Goal: Task Accomplishment & Management: Use online tool/utility

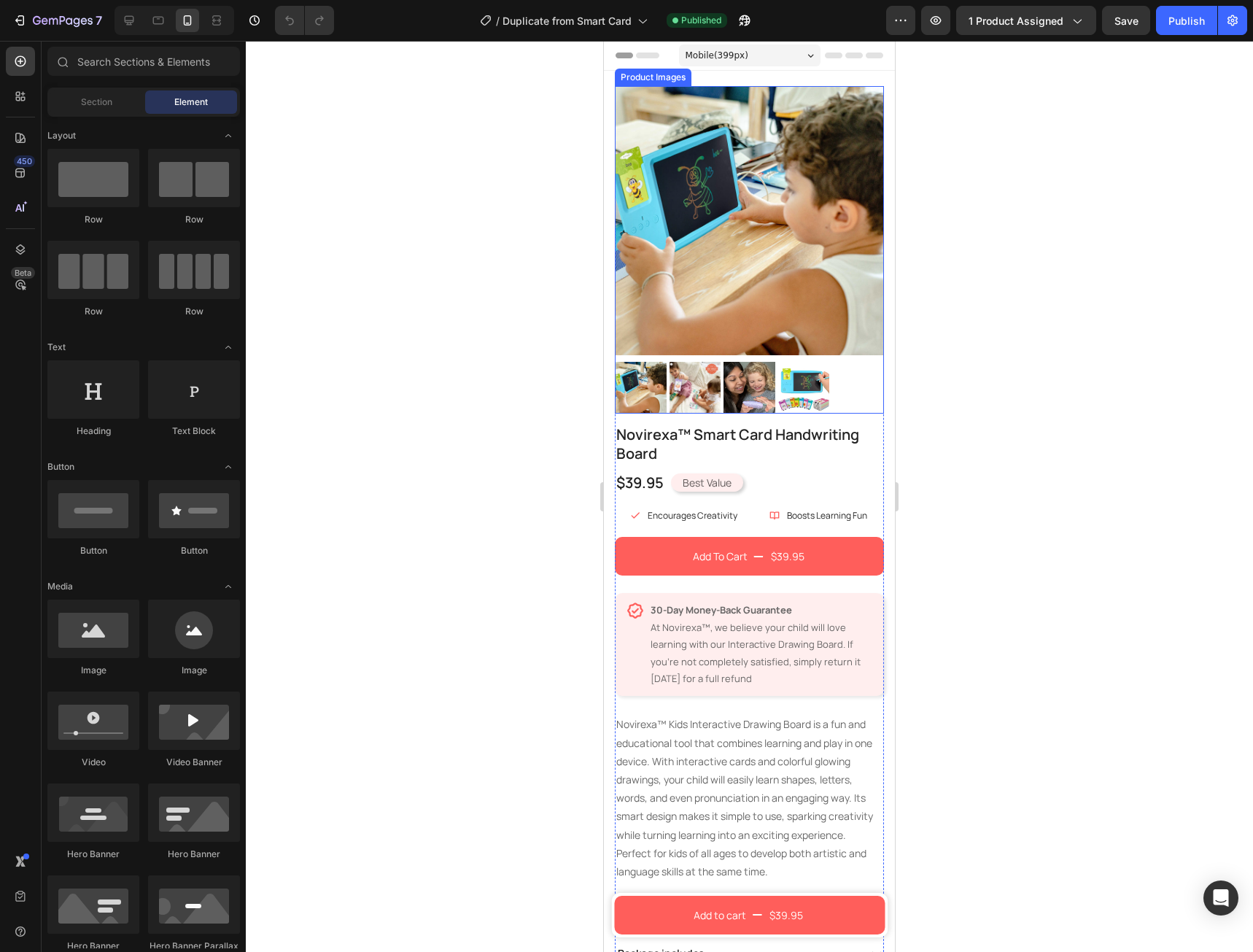
click at [720, 176] on img at bounding box center [749, 220] width 269 height 269
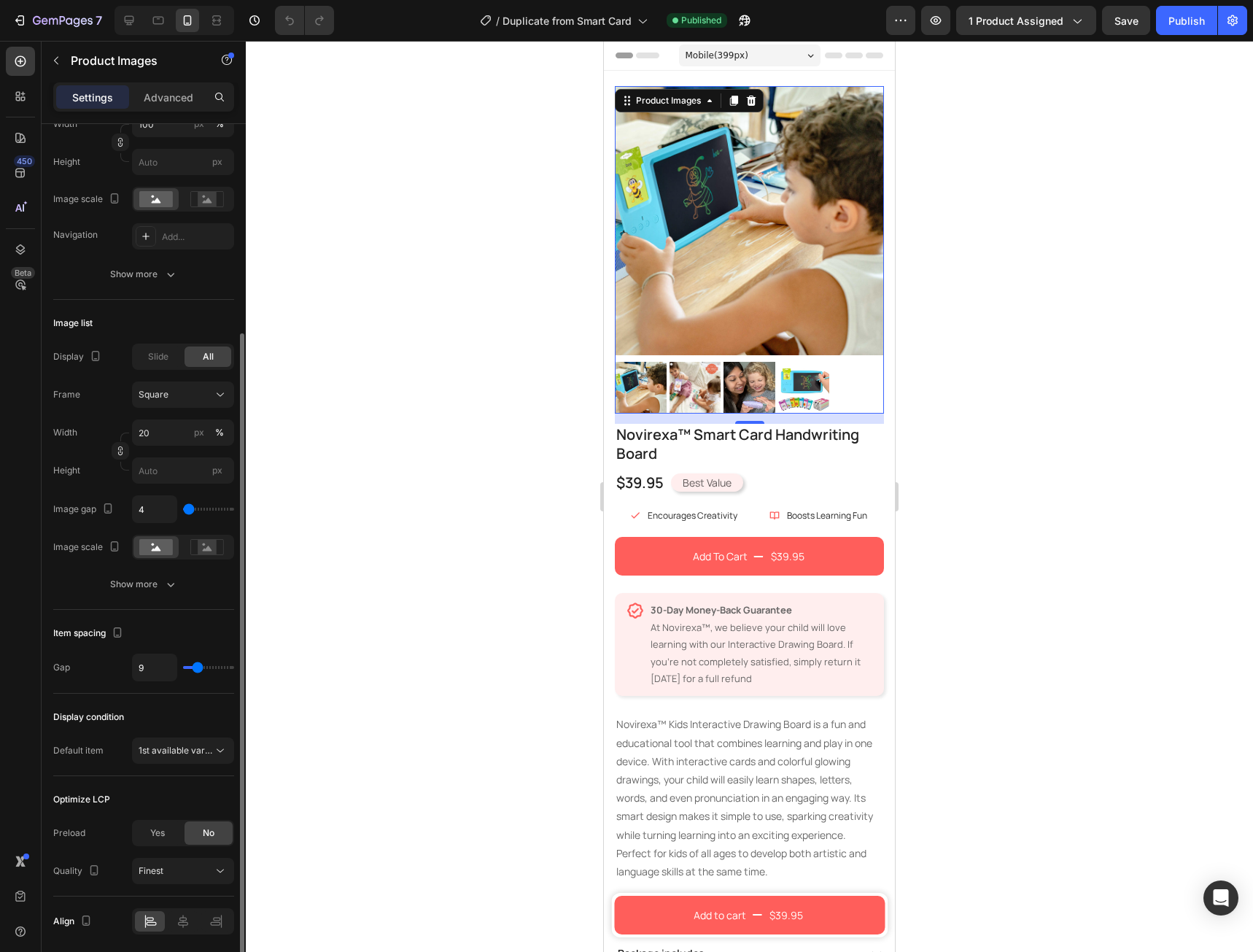
scroll to position [345, 0]
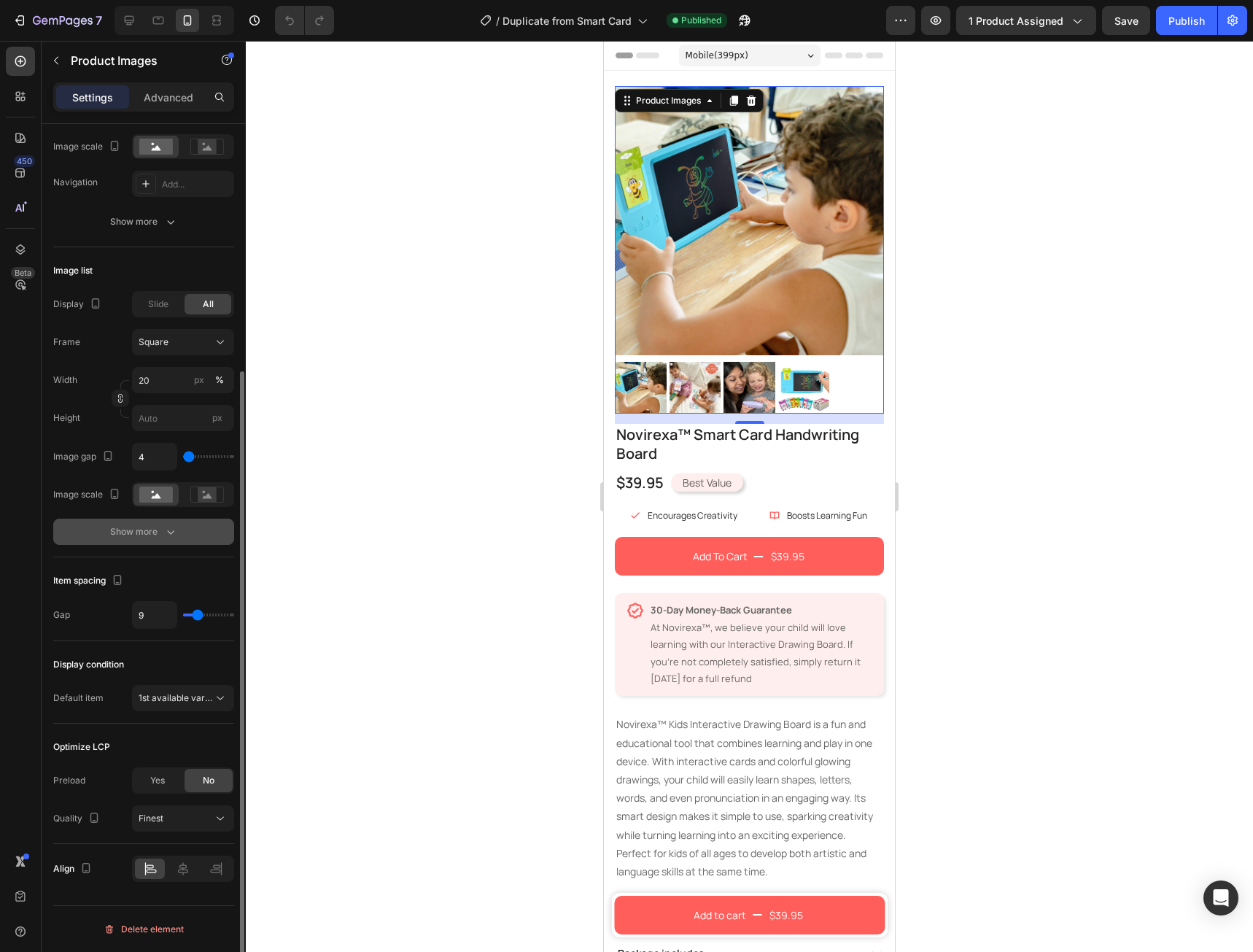
click at [177, 537] on icon "button" at bounding box center [170, 532] width 15 height 15
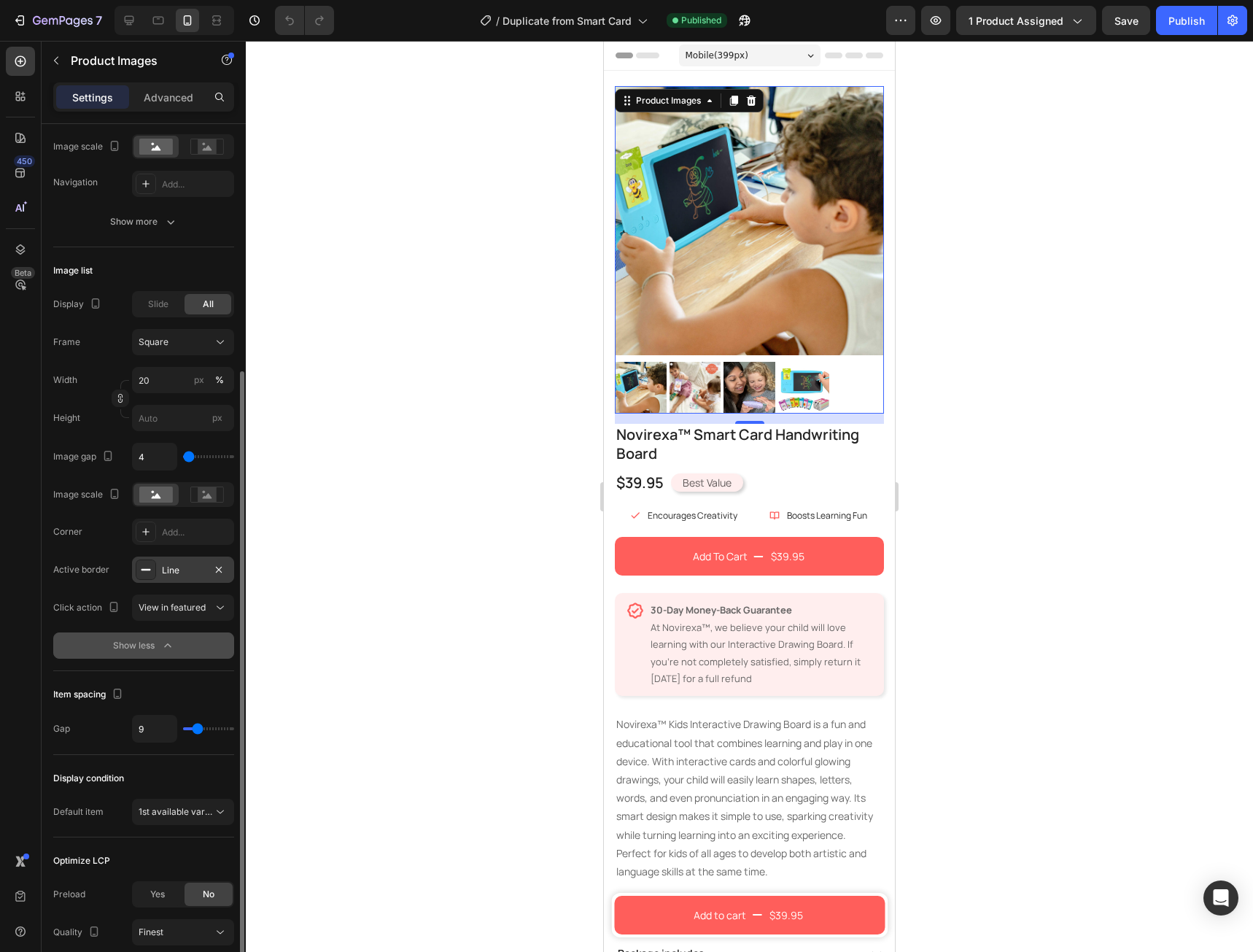
click at [180, 575] on div "Line" at bounding box center [183, 570] width 42 height 13
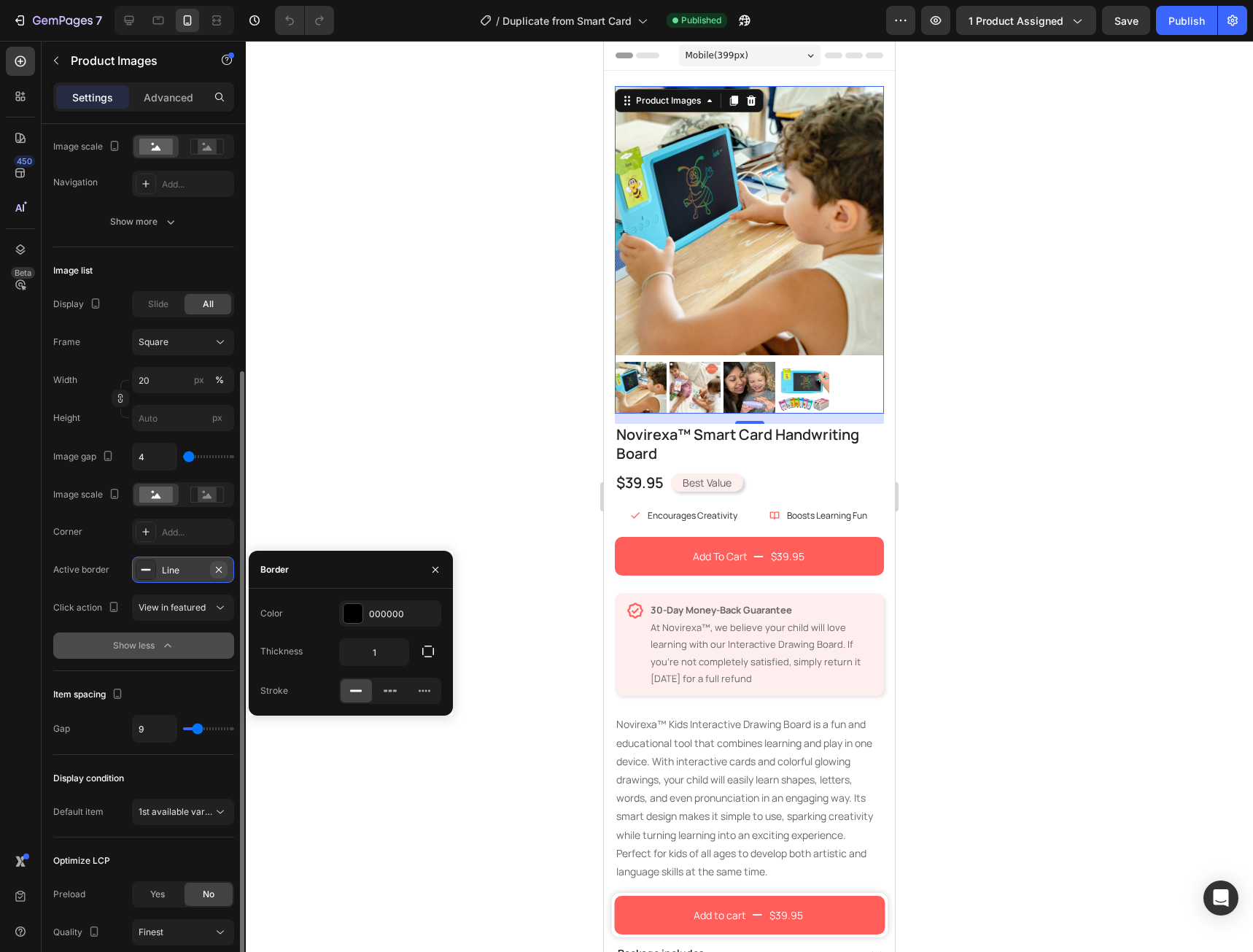
click at [218, 573] on icon "button" at bounding box center [219, 569] width 12 height 12
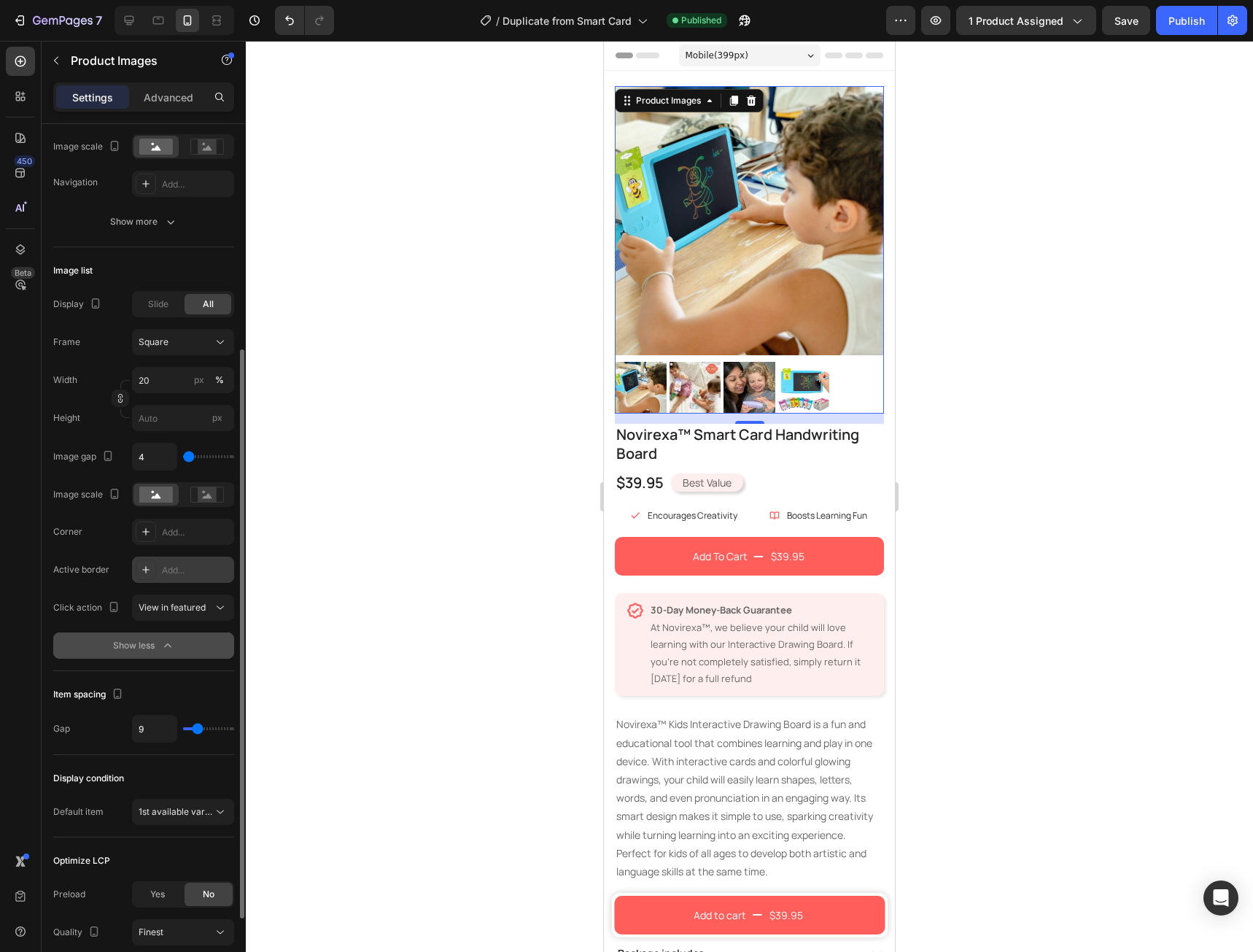
scroll to position [458, 0]
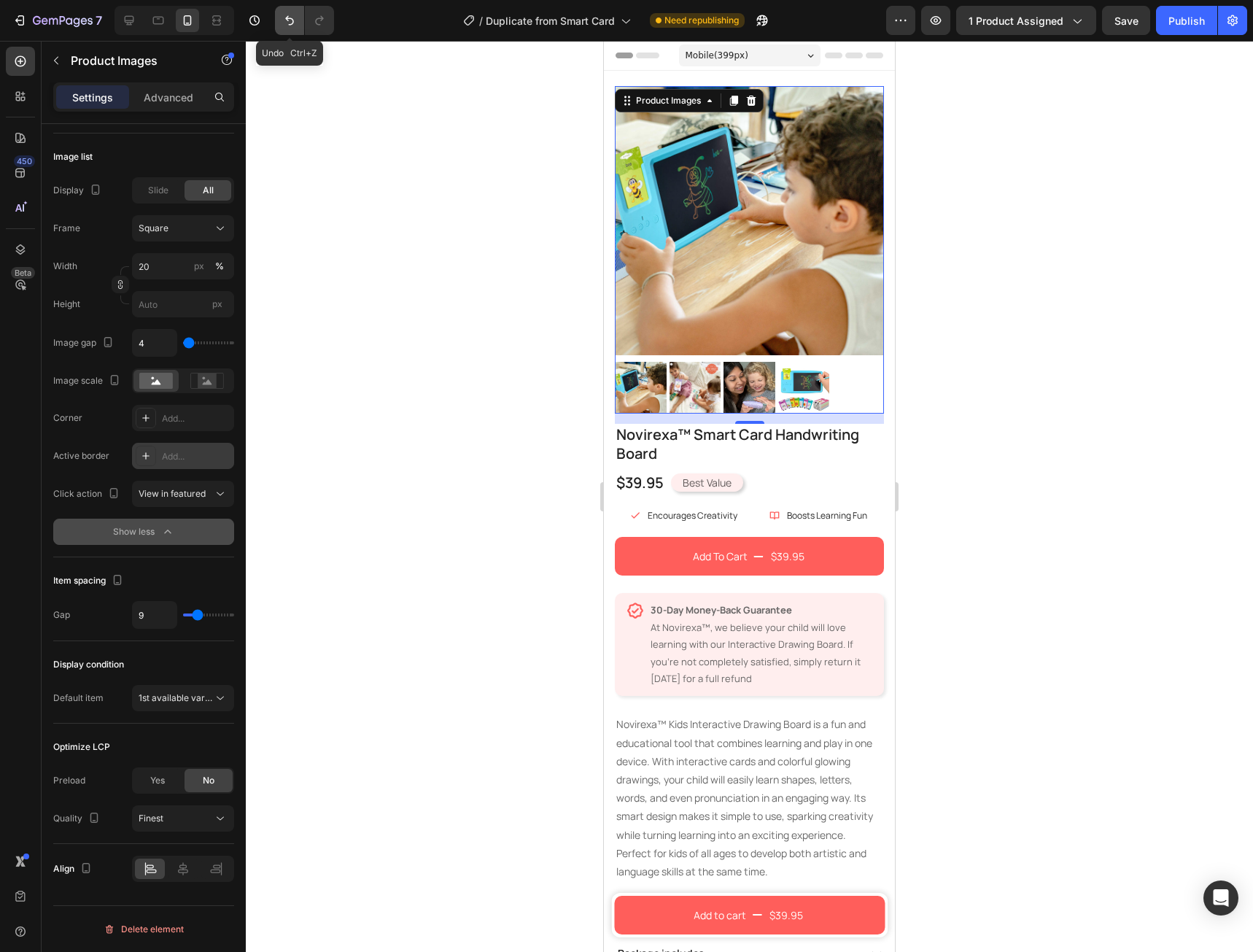
click at [280, 30] on button "Undo/Redo" at bounding box center [289, 20] width 29 height 29
click at [223, 459] on icon "button" at bounding box center [219, 456] width 12 height 12
click at [1115, 24] on span "Save" at bounding box center [1126, 20] width 24 height 12
click at [1164, 29] on button "Publish" at bounding box center [1187, 20] width 61 height 29
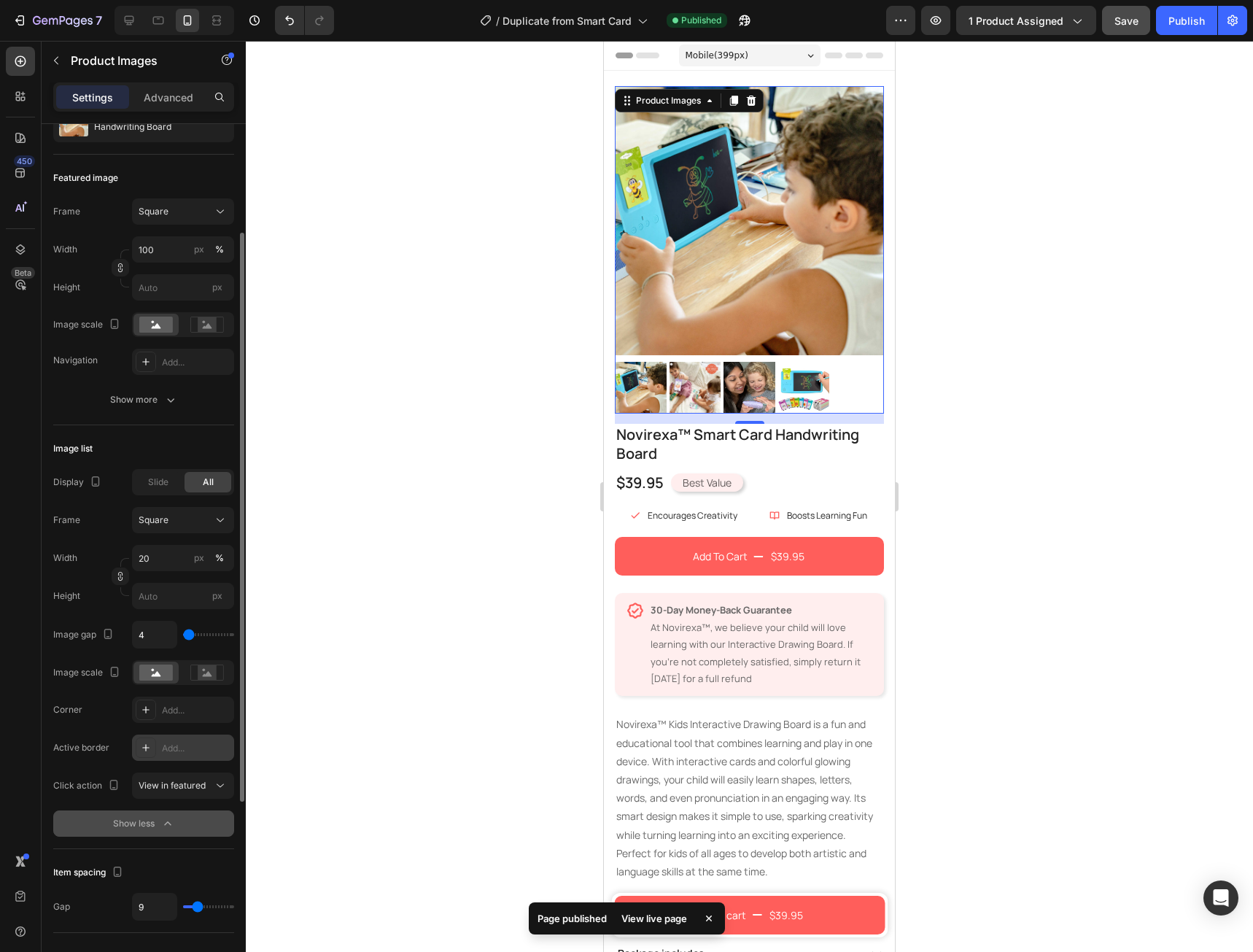
scroll to position [0, 0]
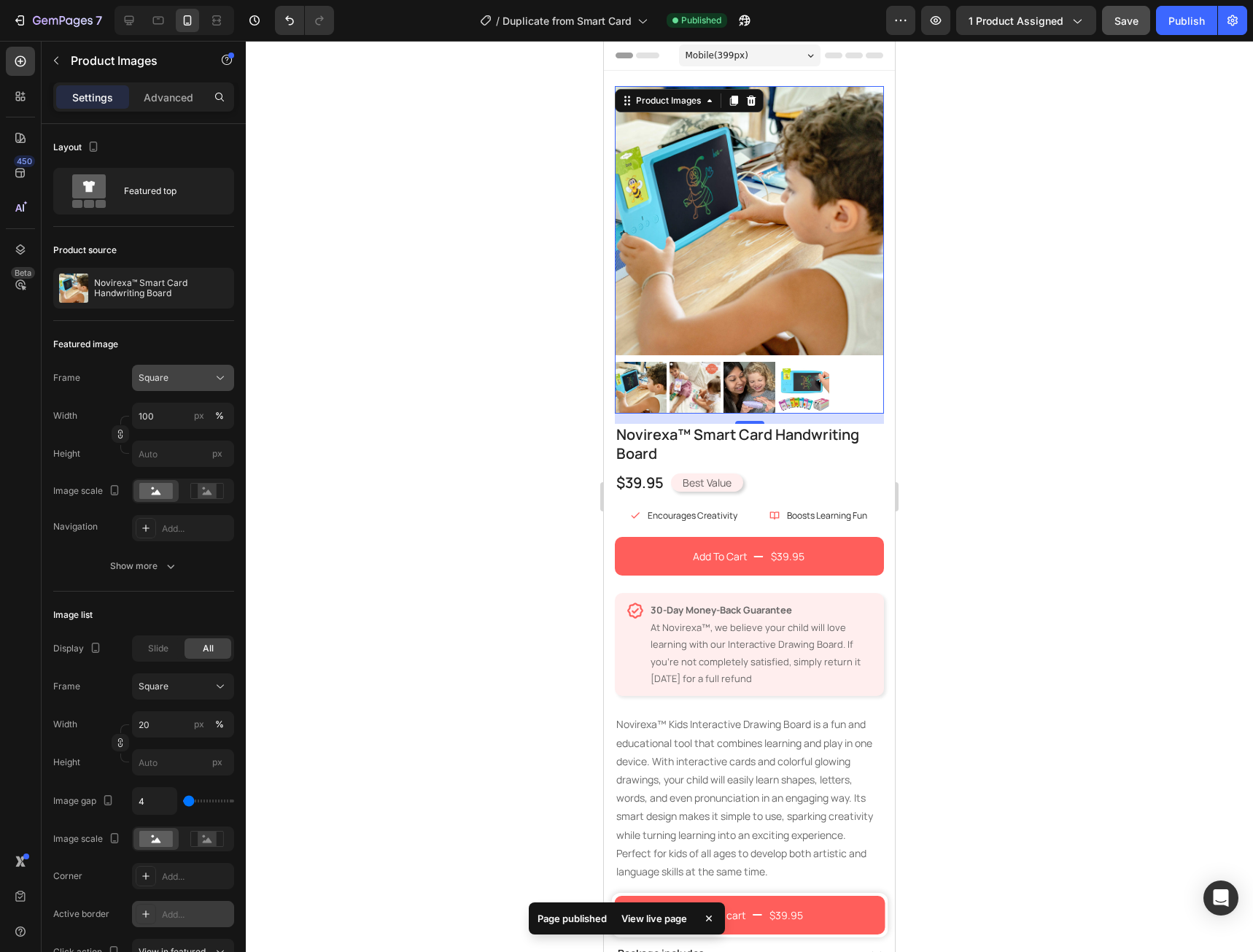
click at [184, 371] on div "Square" at bounding box center [184, 378] width 89 height 15
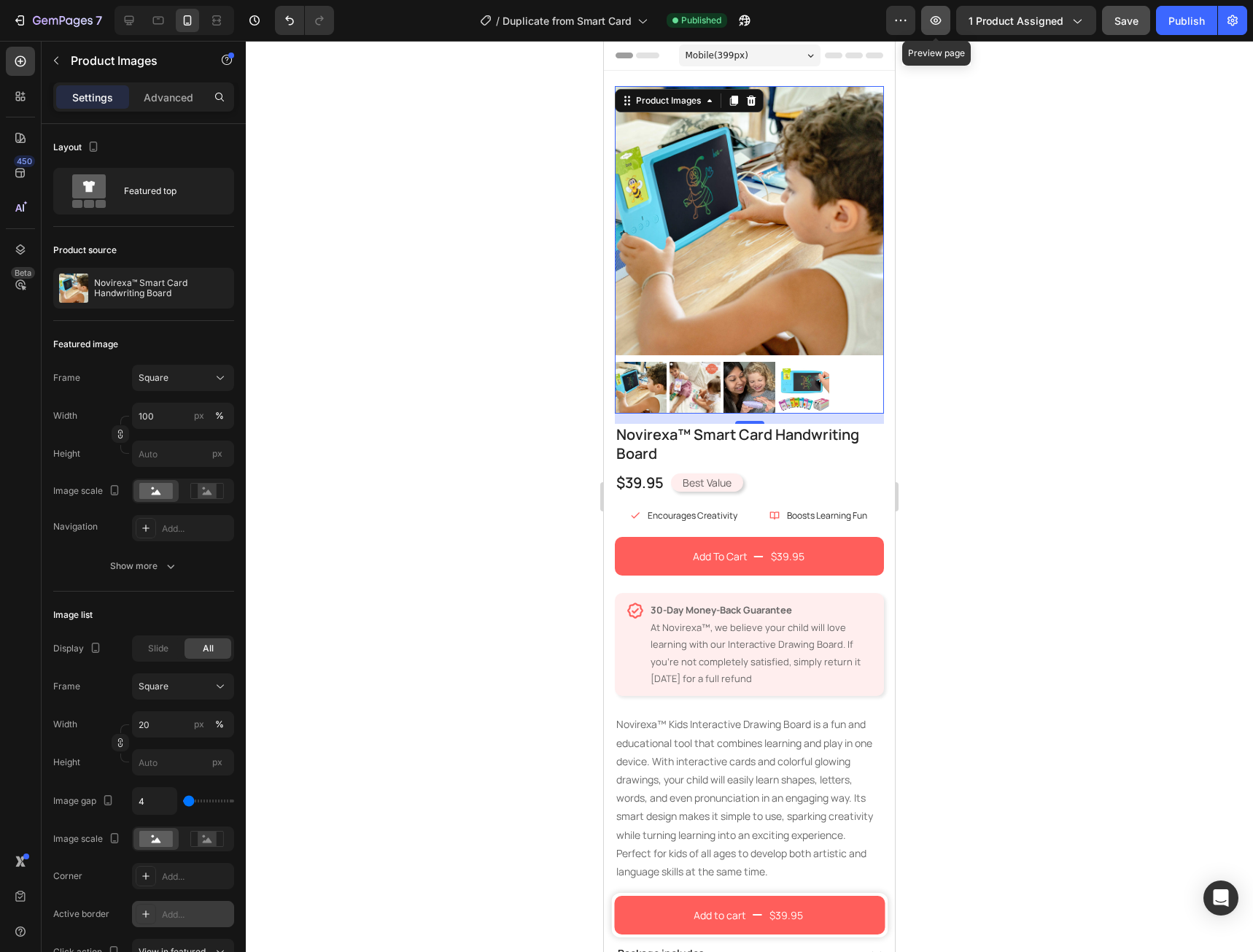
click at [930, 29] on button "button" at bounding box center [935, 20] width 29 height 29
